Goal: Navigation & Orientation: Find specific page/section

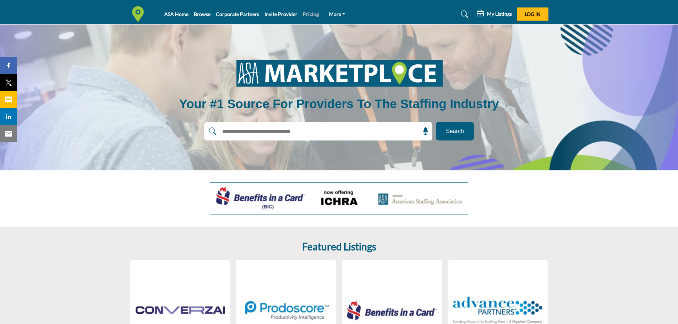
click at [303, 12] on link "Pricing" at bounding box center [311, 14] width 16 height 6
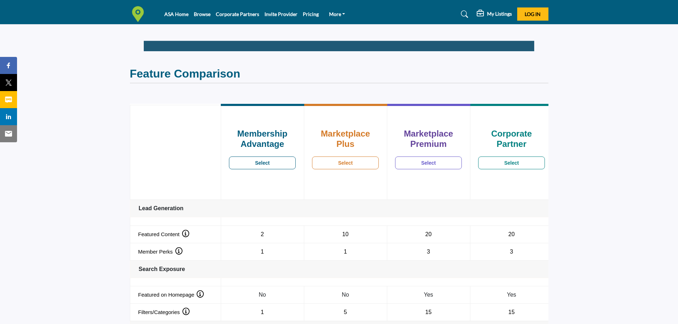
scroll to position [355, 0]
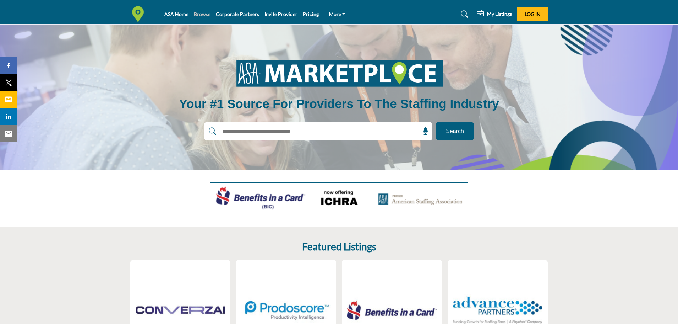
click at [202, 15] on link "Browse" at bounding box center [202, 14] width 17 height 6
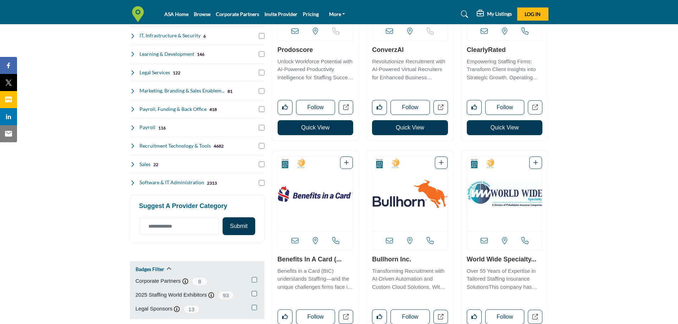
scroll to position [142, 0]
